Goal: Find specific page/section: Find specific page/section

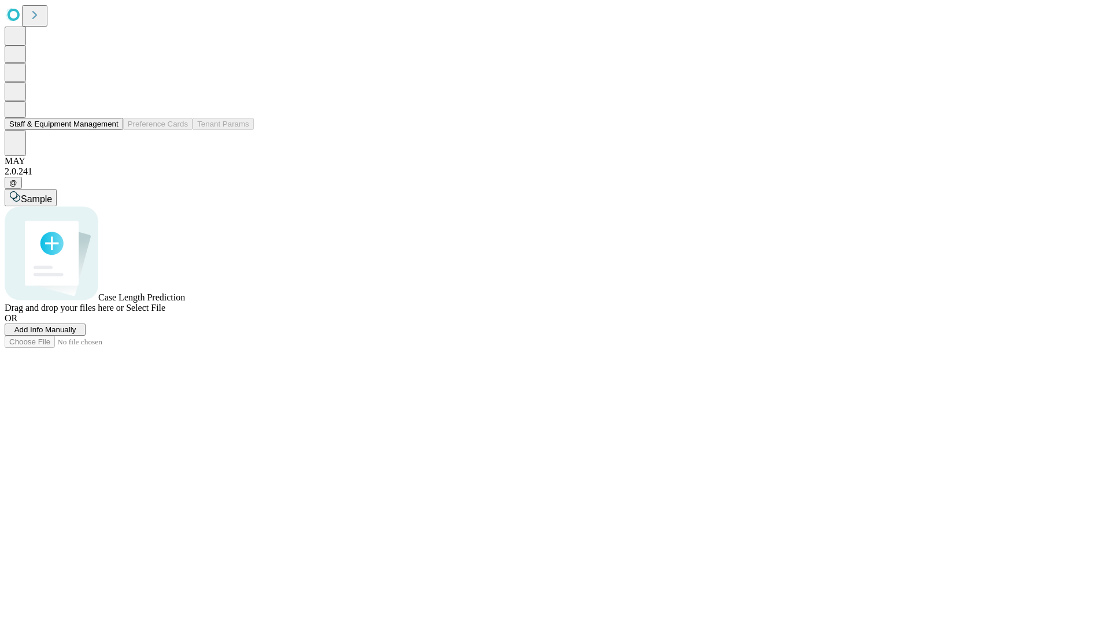
click at [110, 130] on button "Staff & Equipment Management" at bounding box center [64, 124] width 119 height 12
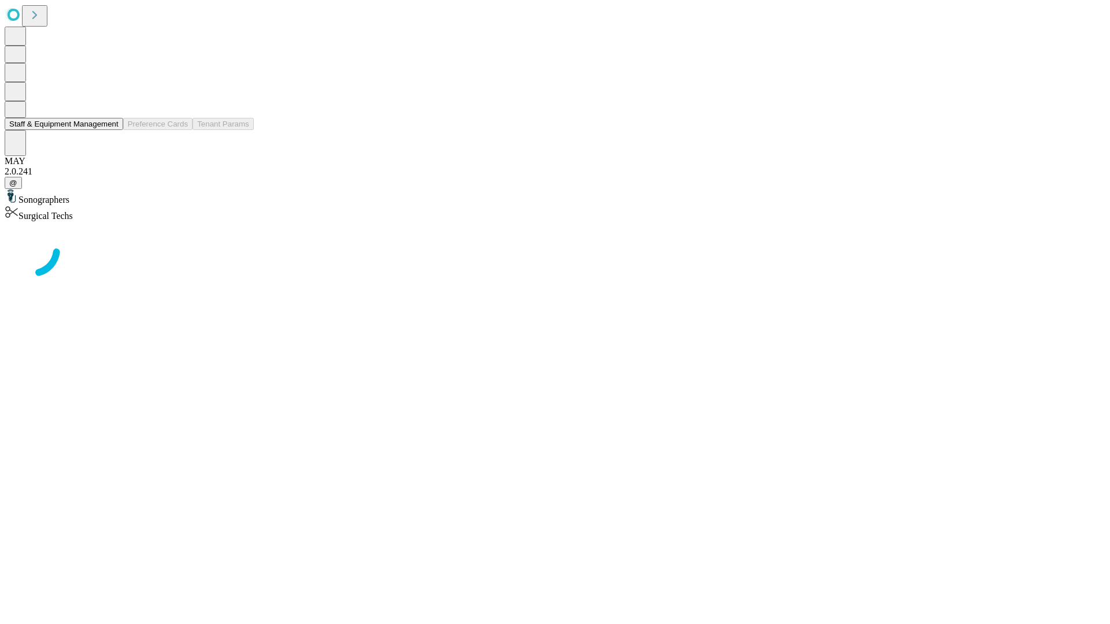
click at [110, 130] on button "Staff & Equipment Management" at bounding box center [64, 124] width 119 height 12
